Goal: Task Accomplishment & Management: Complete application form

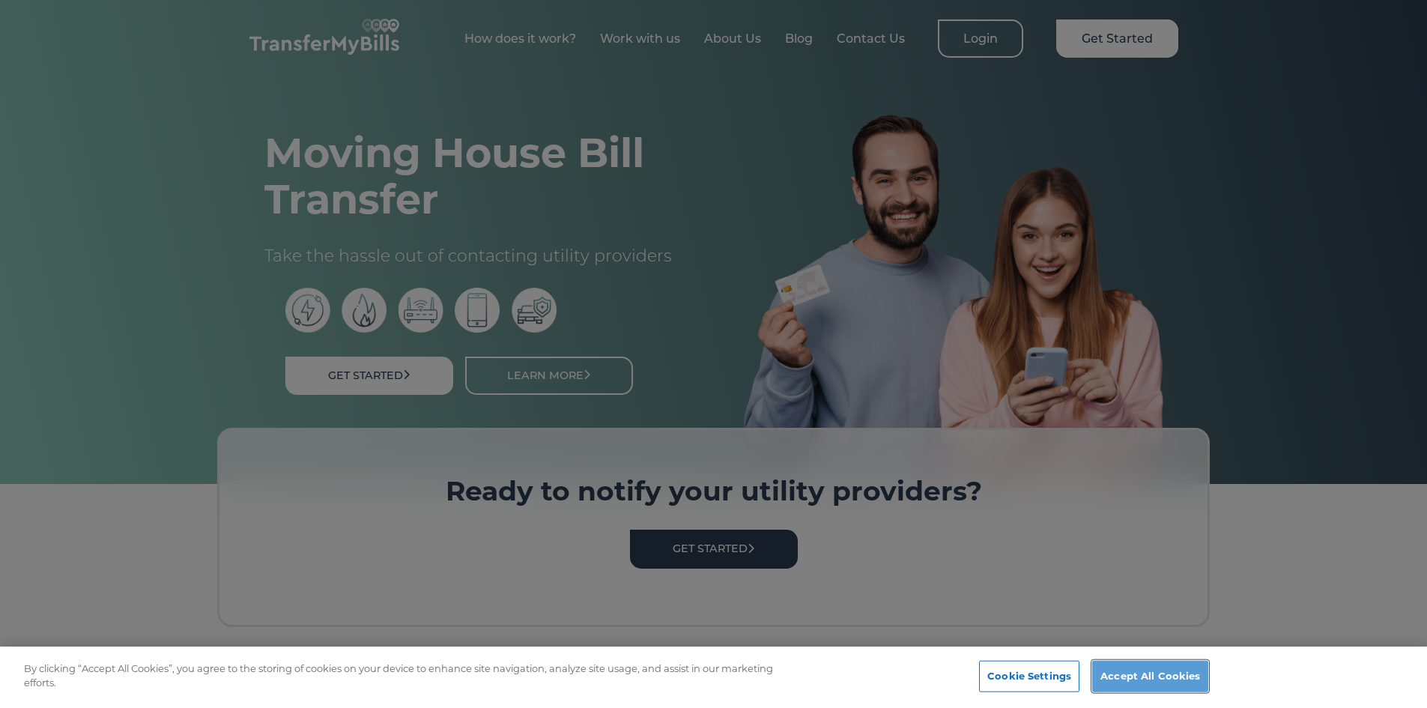
click at [1121, 671] on button "Accept All Cookies" at bounding box center [1150, 676] width 116 height 31
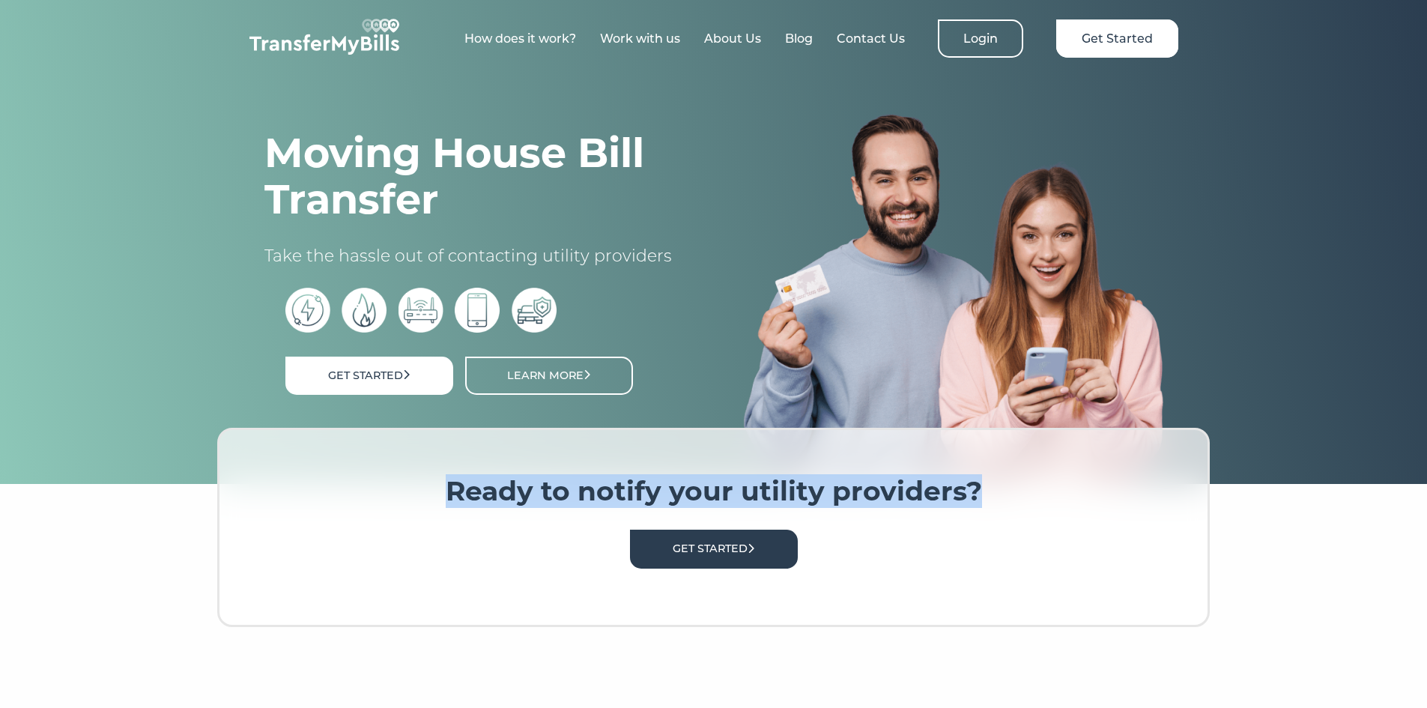
drag, startPoint x: 441, startPoint y: 504, endPoint x: 1079, endPoint y: 508, distance: 638.4
click at [1079, 508] on h3 "Ready to notify your utility providers?" at bounding box center [713, 491] width 898 height 33
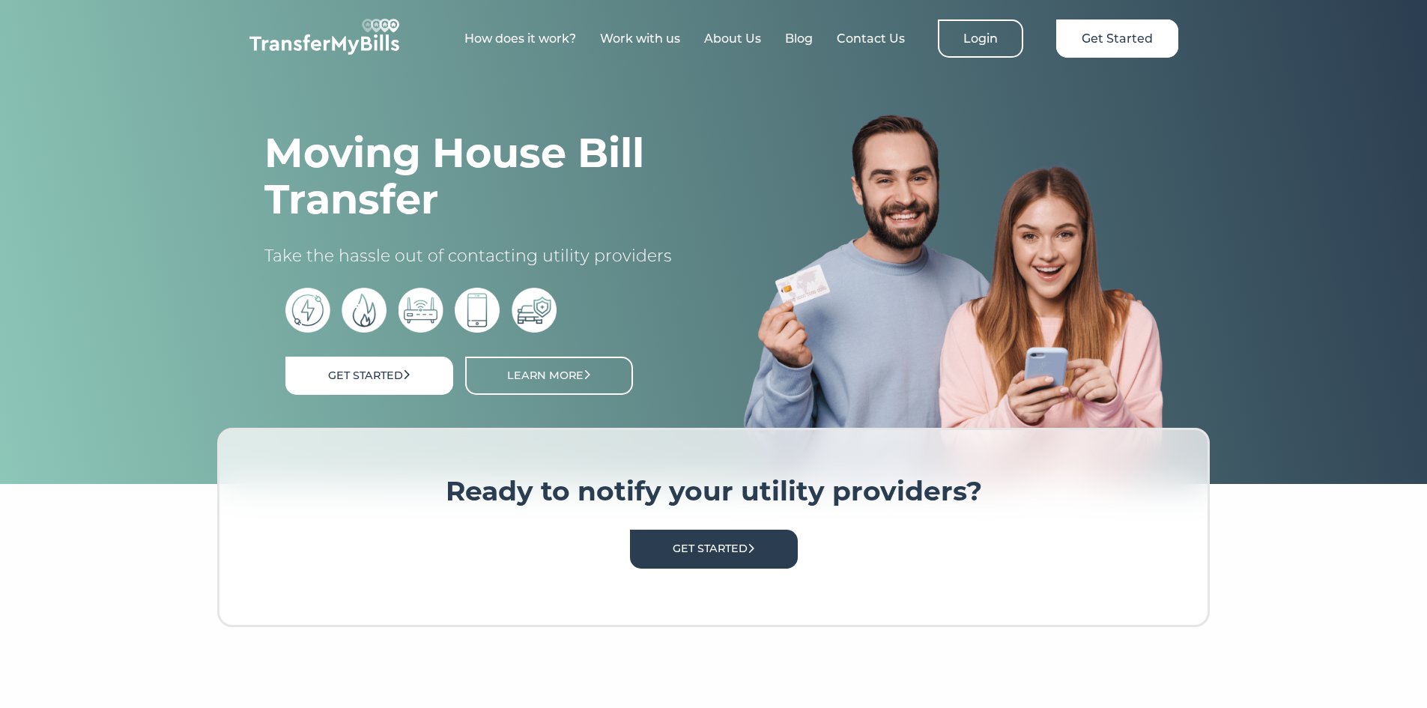
click at [1044, 515] on div "Ready to notify your utility providers? Get Started" at bounding box center [713, 527] width 993 height 199
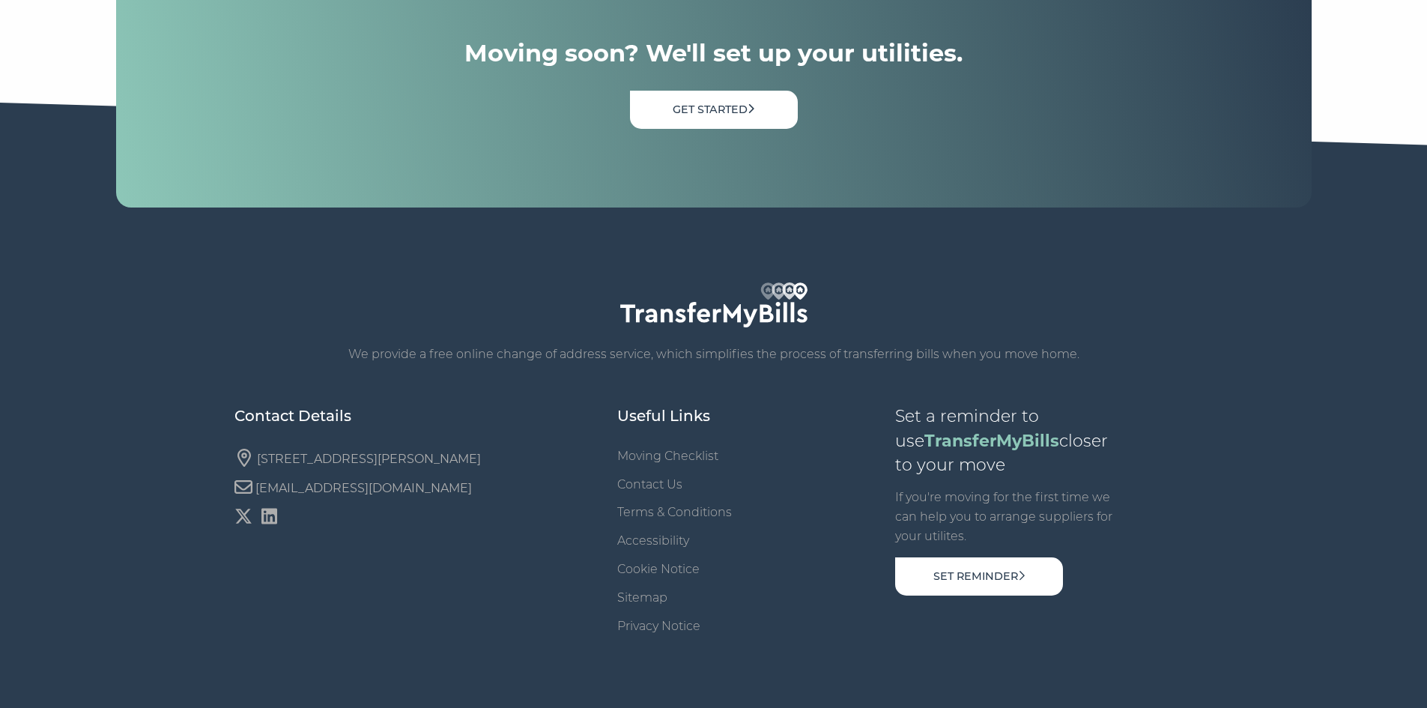
scroll to position [5145, 0]
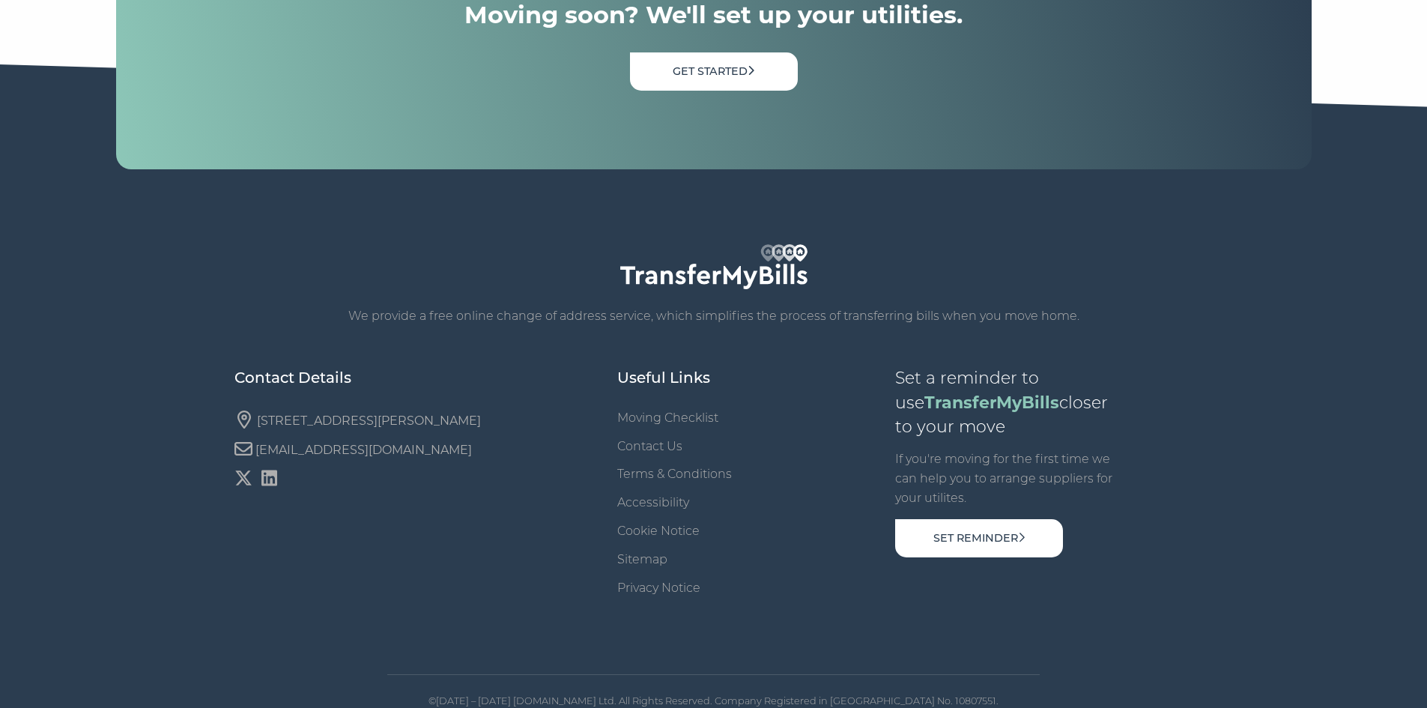
click at [1211, 237] on footer "We provide a free online change of address service, which simplifies the proces…" at bounding box center [713, 424] width 1427 height 630
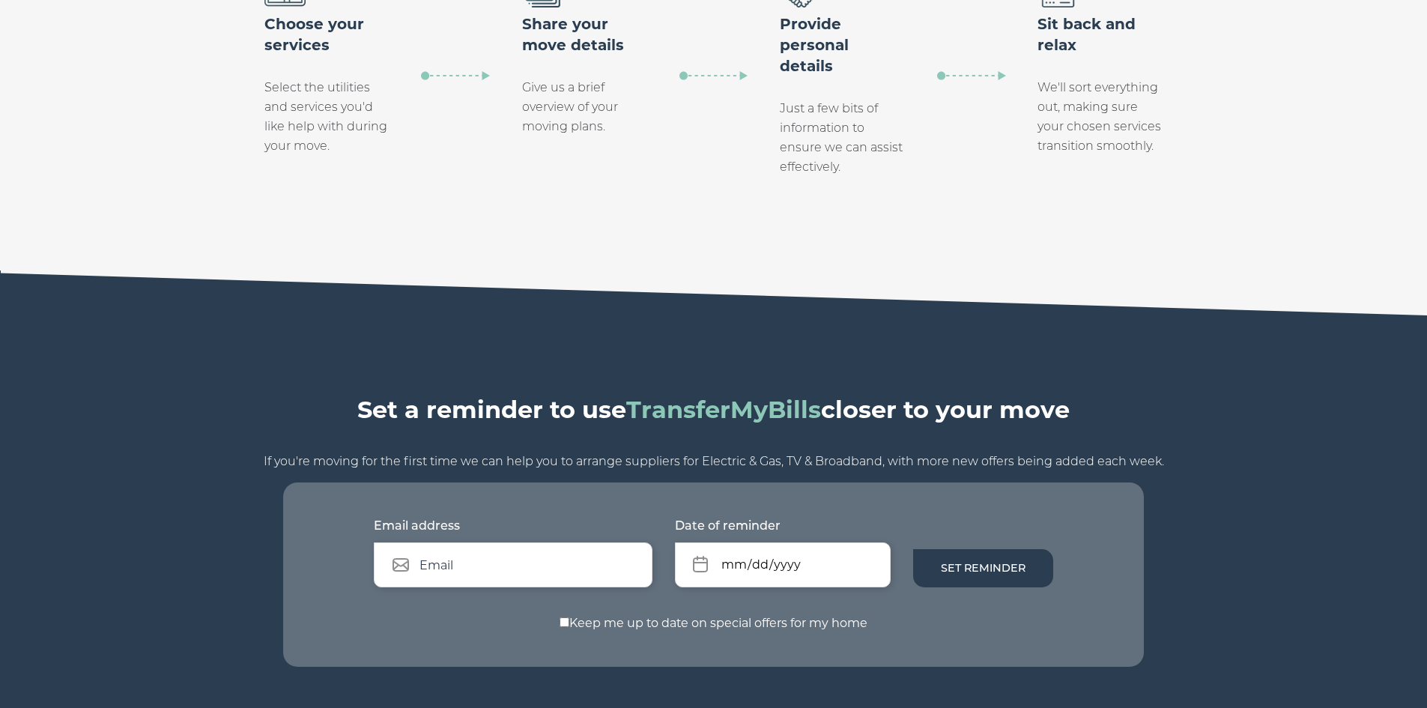
scroll to position [0, 0]
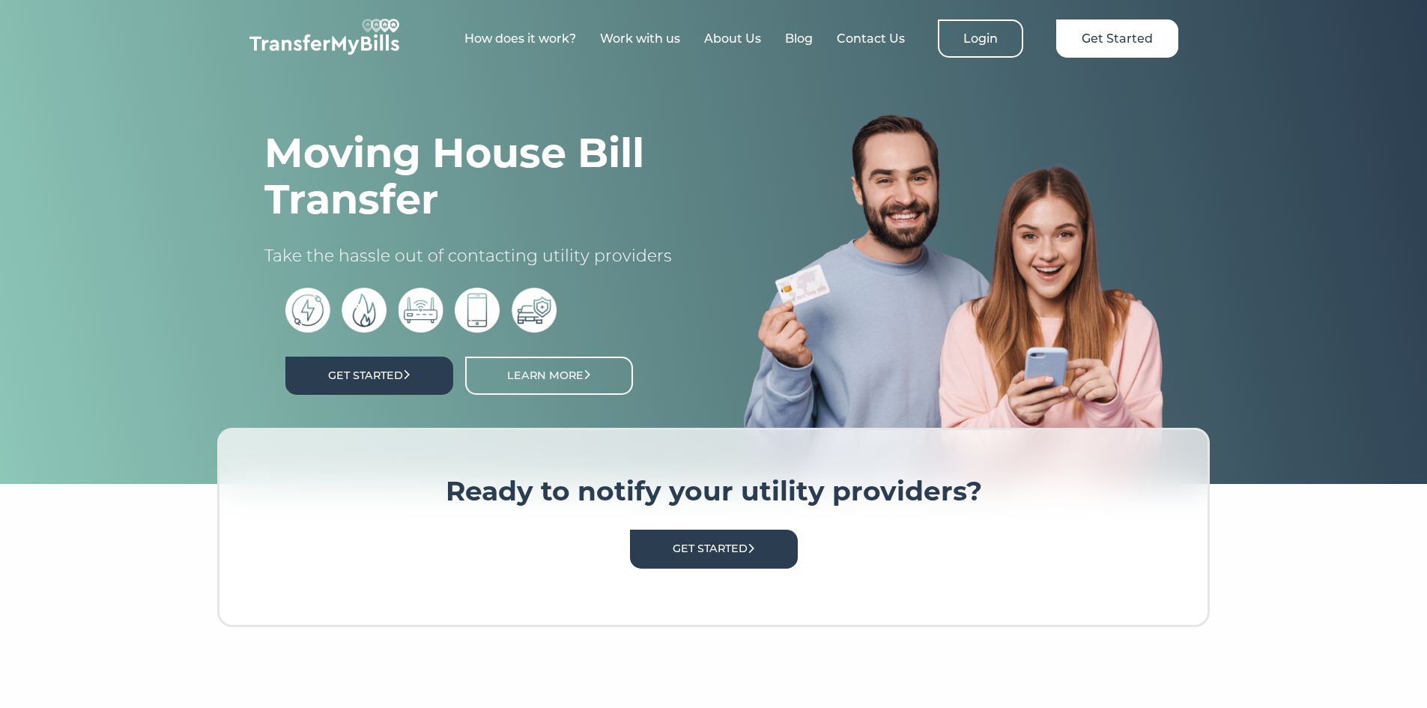
click at [363, 382] on link "Get Started" at bounding box center [369, 376] width 168 height 38
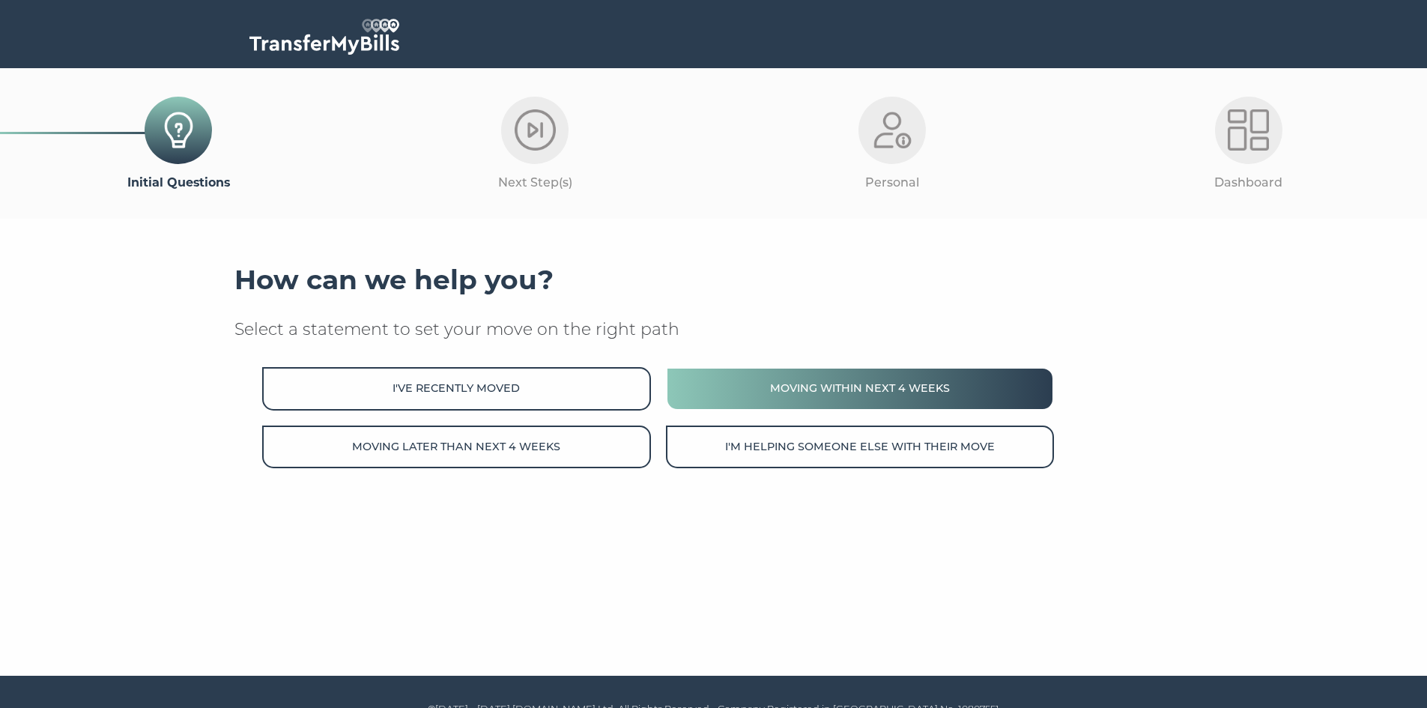
click at [846, 397] on button "Moving within next 4 weeks" at bounding box center [860, 388] width 388 height 43
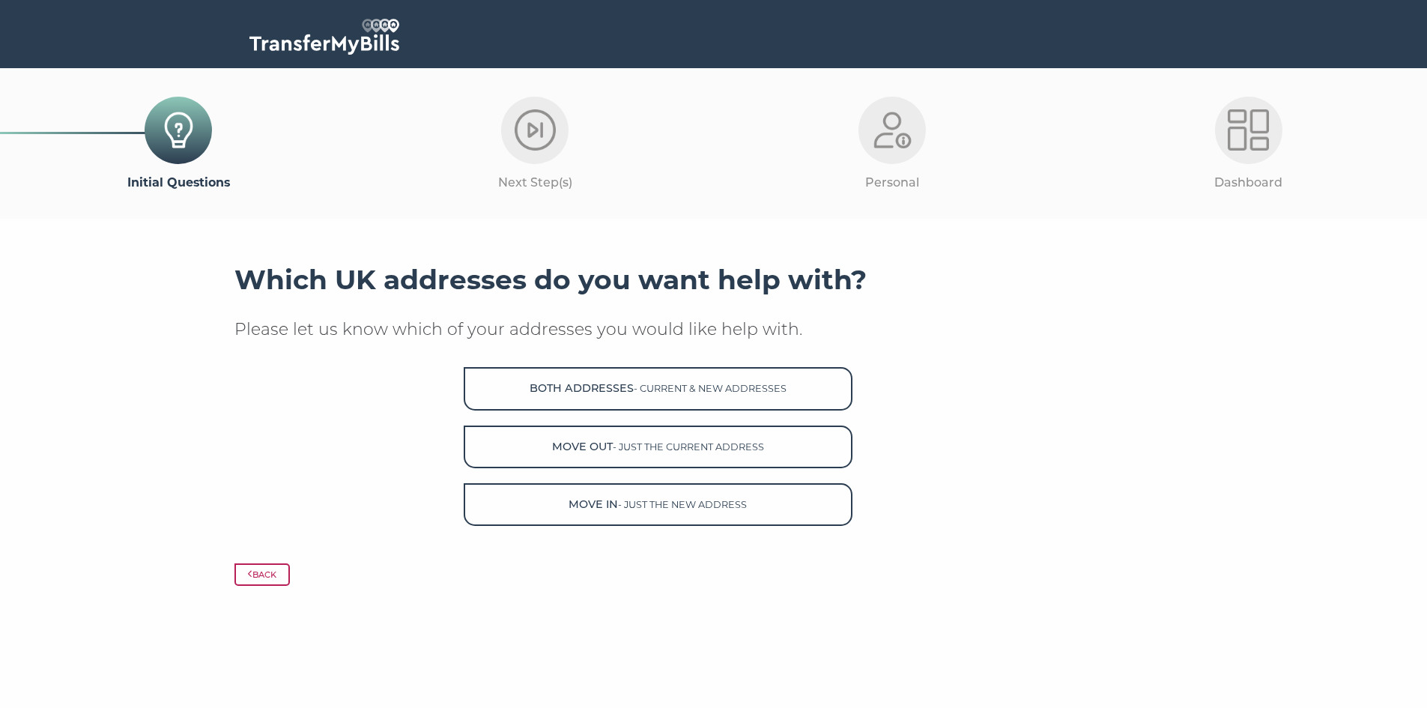
click at [297, 423] on div "Both Addresses - current & new addresses Move Out - just the current address Mo…" at bounding box center [666, 439] width 863 height 174
click at [319, 439] on div "Both Addresses - current & new addresses Move Out - just the current address Mo…" at bounding box center [666, 439] width 863 height 174
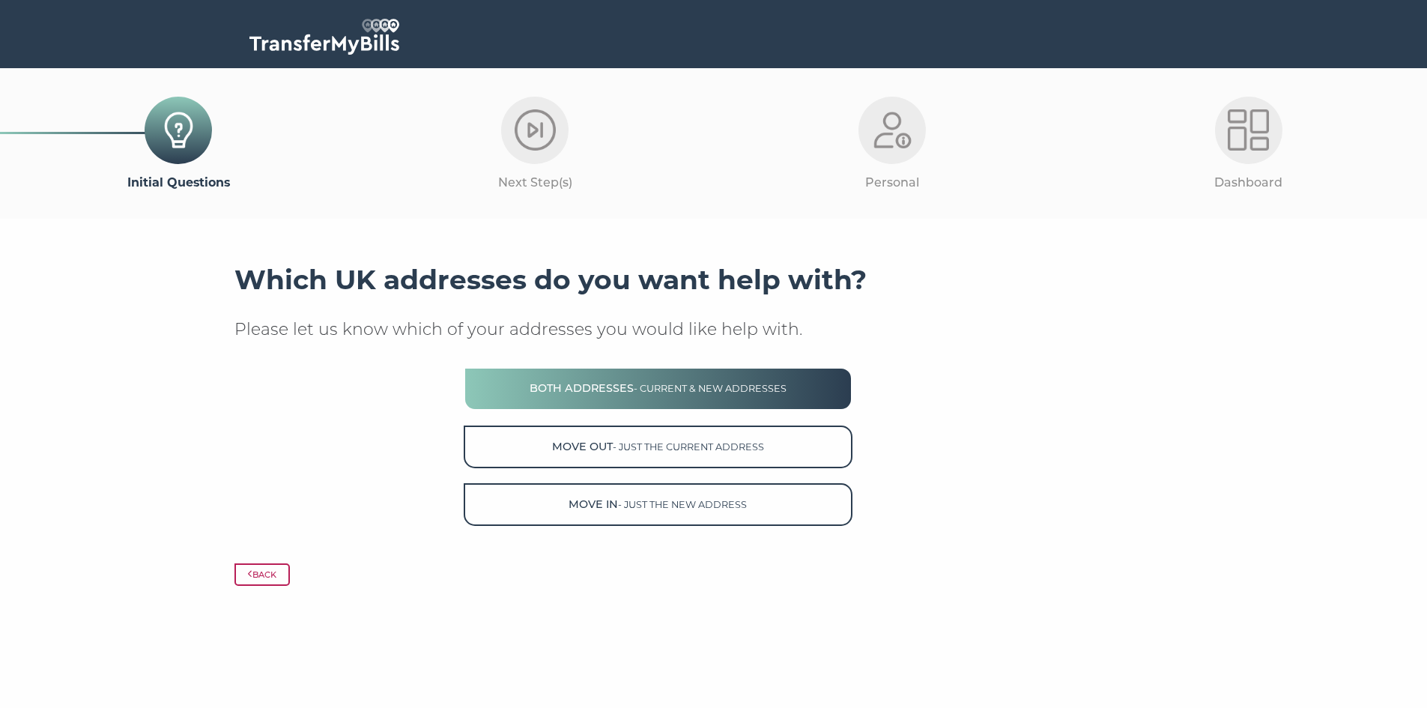
click at [710, 388] on span "- current & new addresses" at bounding box center [710, 388] width 153 height 11
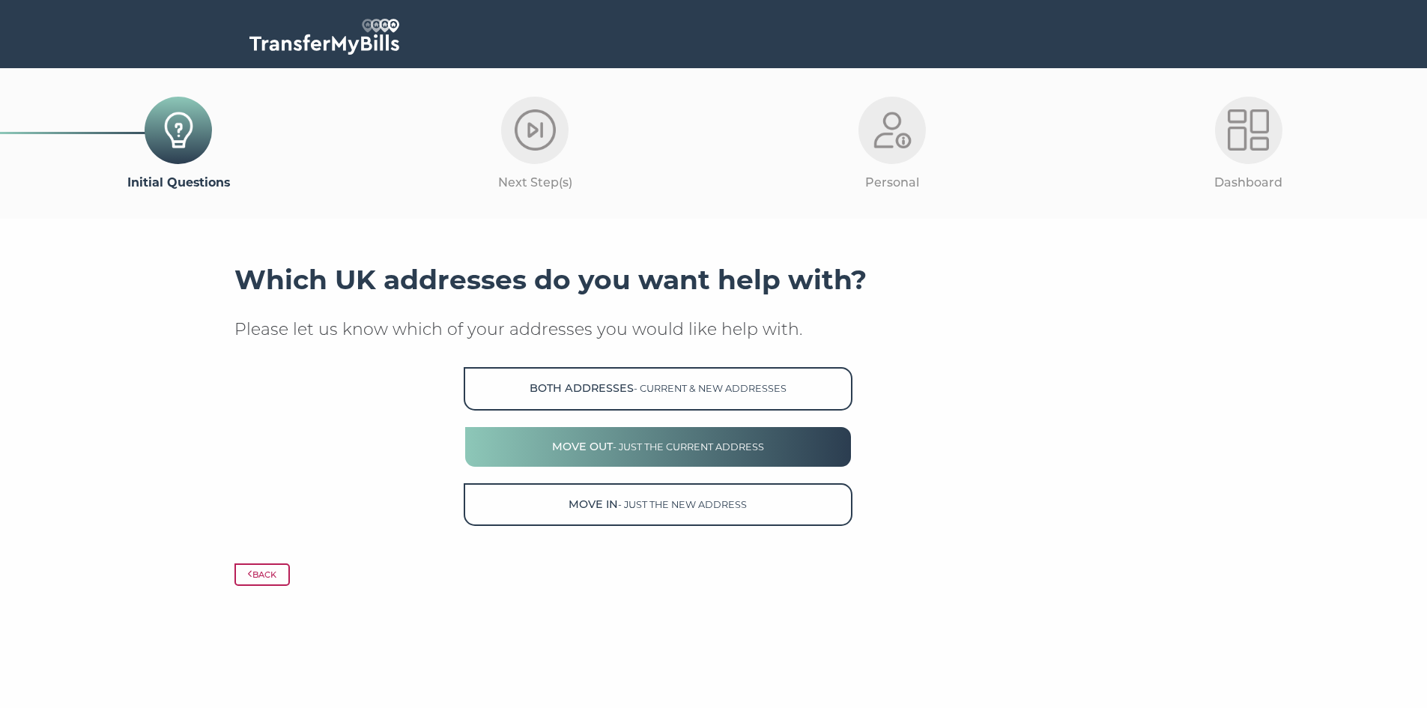
click at [688, 448] on span "- just the current address" at bounding box center [688, 446] width 151 height 11
